Goal: Transaction & Acquisition: Purchase product/service

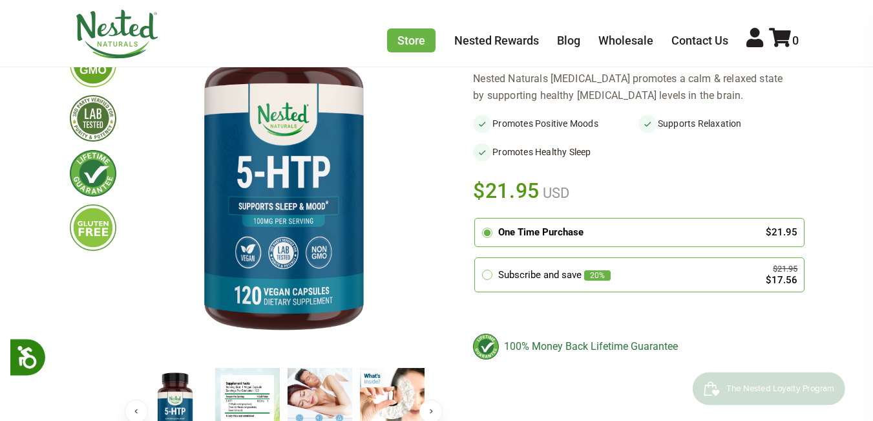
scroll to position [194, 0]
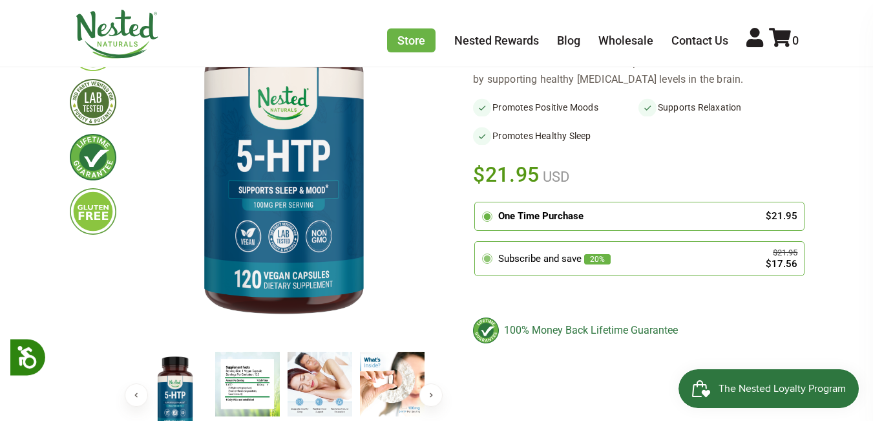
click at [487, 255] on circle at bounding box center [487, 258] width 7 height 7
click at [478, 244] on input "radio" at bounding box center [478, 244] width 0 height 0
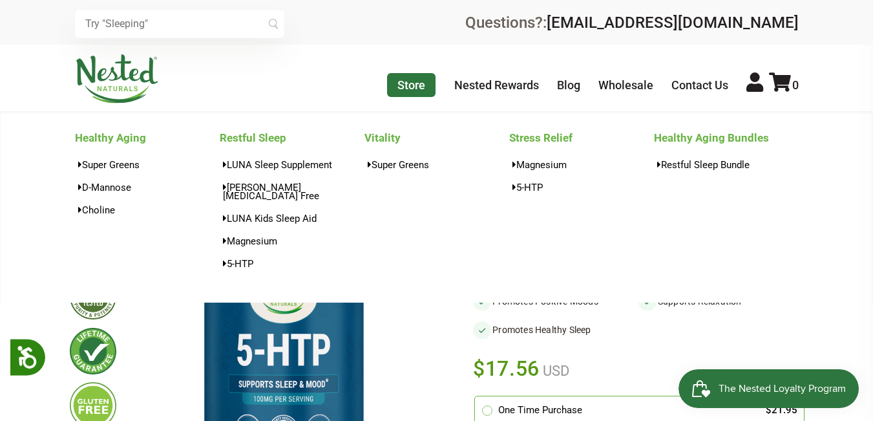
click at [418, 89] on link "Store" at bounding box center [411, 85] width 48 height 24
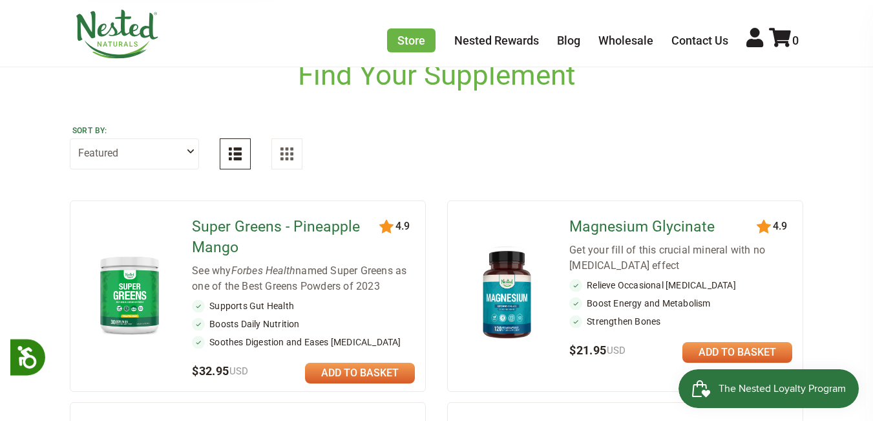
scroll to position [259, 0]
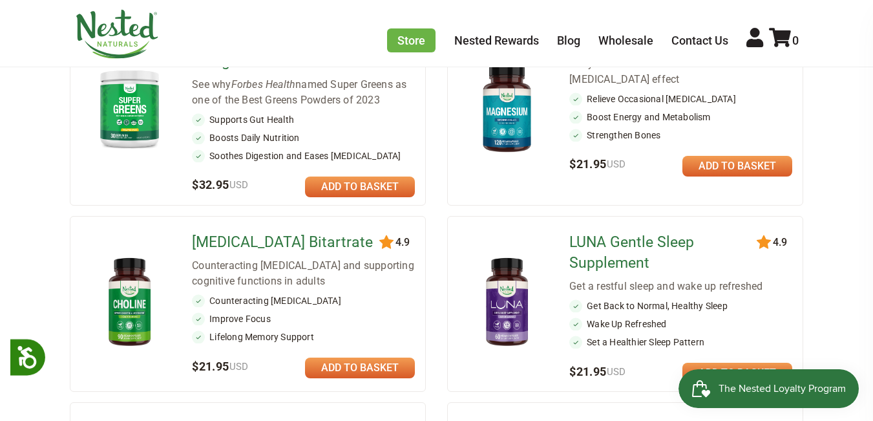
click at [346, 195] on link at bounding box center [360, 186] width 110 height 21
click at [791, 36] on link "1" at bounding box center [784, 41] width 30 height 14
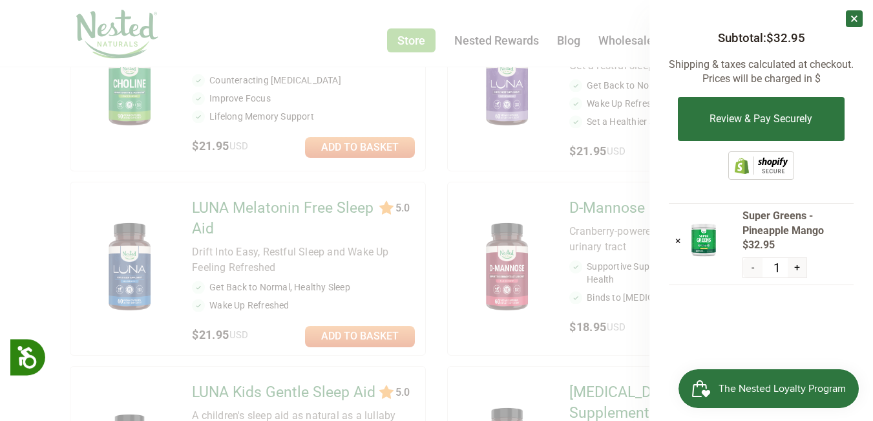
scroll to position [582, 0]
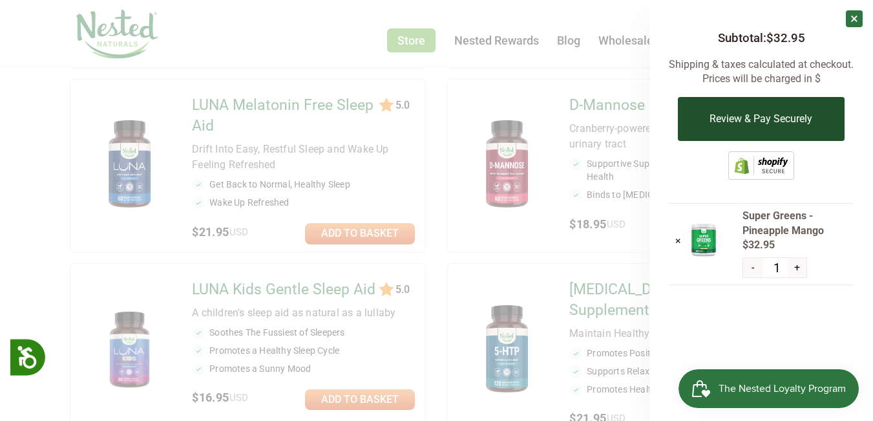
click at [736, 112] on button "Review & Pay Securely" at bounding box center [761, 119] width 166 height 44
